Goal: Information Seeking & Learning: Check status

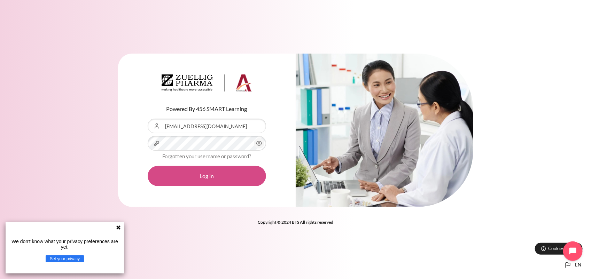
click at [219, 180] on button "Log in" at bounding box center [207, 176] width 118 height 20
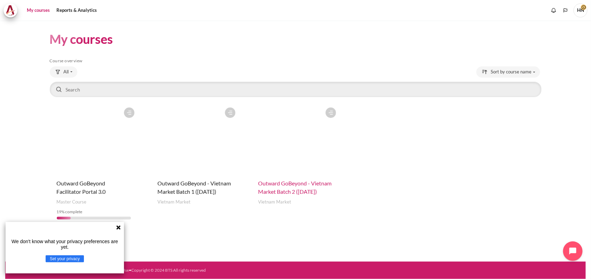
click at [298, 186] on span "Outward GoBeyond - Vietnam Market Batch 2 ([DATE])" at bounding box center [296, 187] width 74 height 15
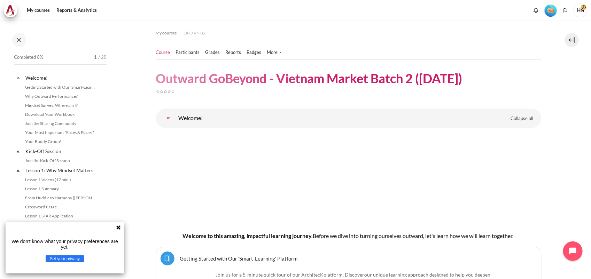
click at [549, 11] on img "Level #1" at bounding box center [551, 11] width 12 height 12
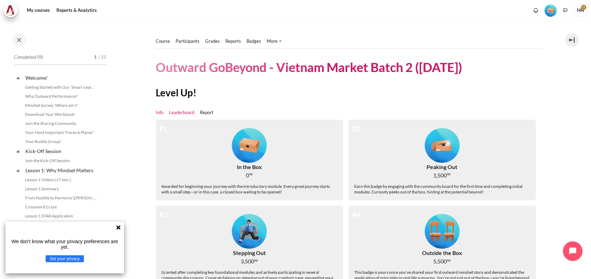
click at [183, 113] on link "Leaderboard" at bounding box center [181, 112] width 25 height 7
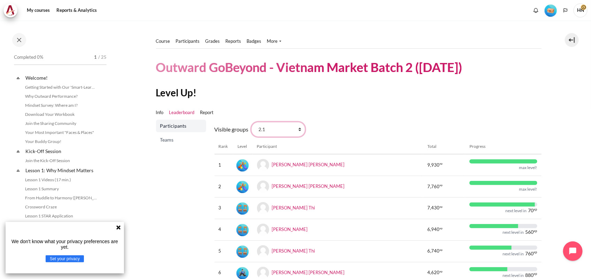
click at [297, 131] on select "All participants 2.1 2.2 2.3 2.4 2.5 2.6 2.7 2.8" at bounding box center [279, 129] width 54 height 15
select select "0"
click at [252, 122] on select "All participants 2.1 2.2 2.3 2.4 2.5 2.6 2.7 2.8" at bounding box center [279, 129] width 54 height 15
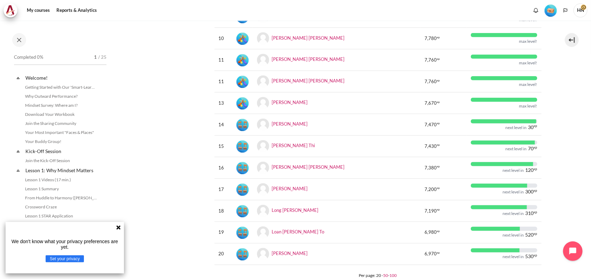
scroll to position [348, 0]
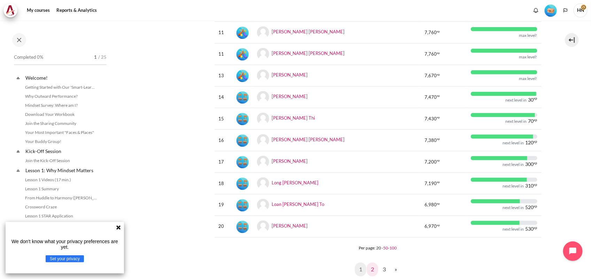
click at [371, 268] on link "2" at bounding box center [372, 270] width 11 height 14
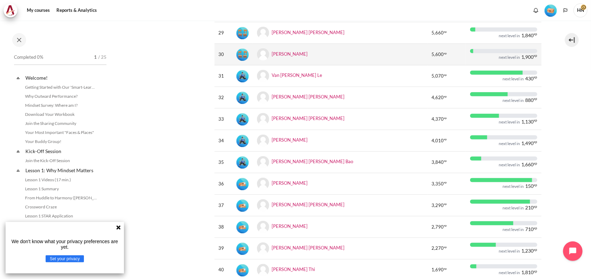
scroll to position [348, 0]
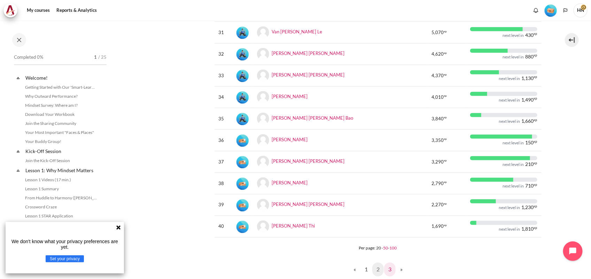
click at [387, 267] on link "3" at bounding box center [389, 270] width 11 height 14
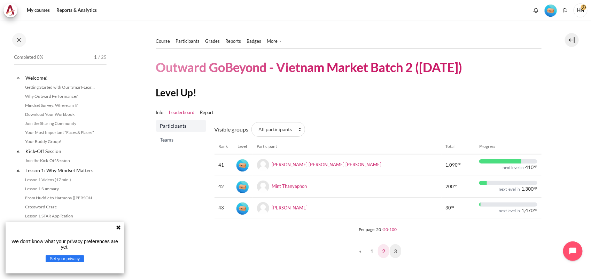
click at [380, 251] on link "2" at bounding box center [383, 252] width 11 height 14
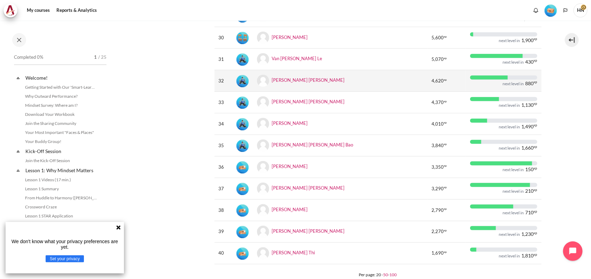
scroll to position [351, 0]
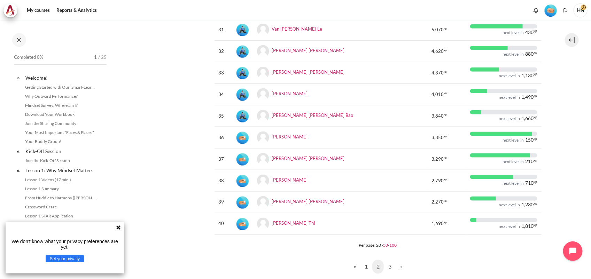
click at [173, 241] on div "Participants Teams" at bounding box center [181, 27] width 50 height 517
click at [119, 225] on icon at bounding box center [119, 228] width 6 height 6
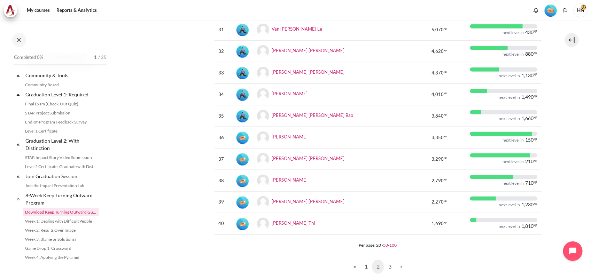
scroll to position [701, 0]
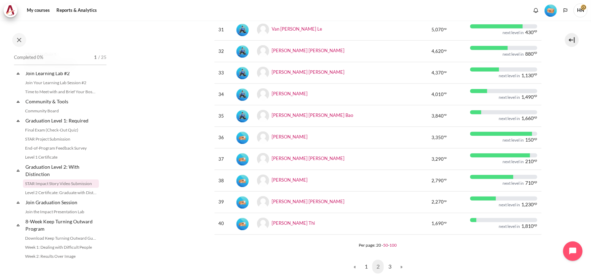
click at [63, 188] on link "STAR Impact Story Video Submission" at bounding box center [61, 184] width 76 height 8
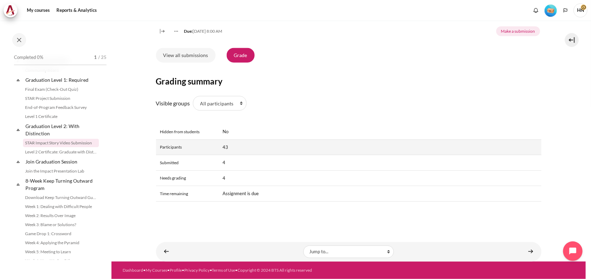
scroll to position [276, 0]
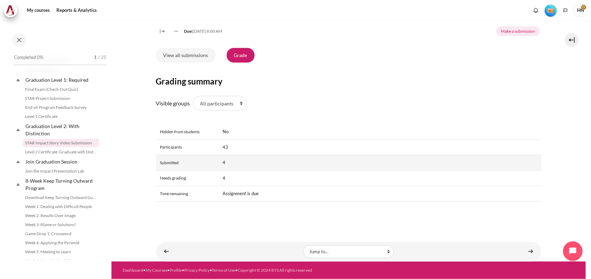
click at [176, 163] on th "Submitted" at bounding box center [187, 163] width 63 height 16
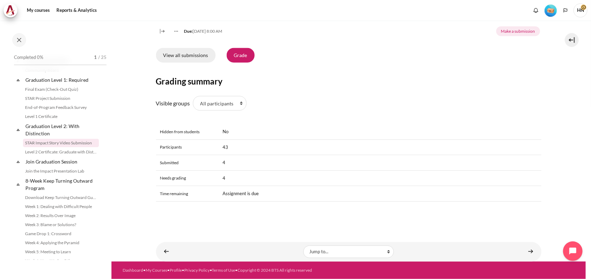
click at [187, 54] on link "View all submissions" at bounding box center [186, 55] width 60 height 15
